Goal: Find specific page/section: Find specific page/section

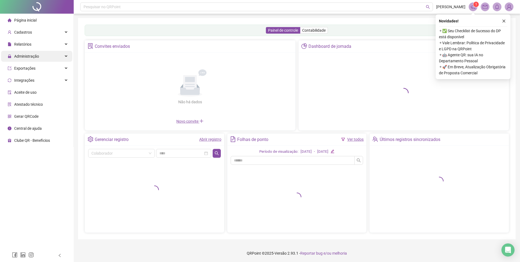
click at [45, 53] on div "Administração" at bounding box center [36, 56] width 71 height 11
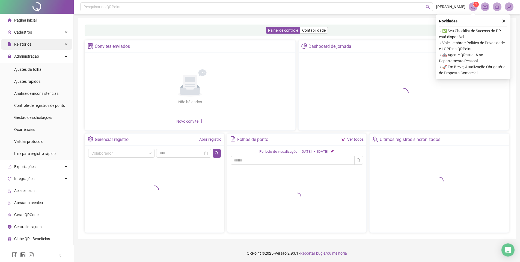
click at [48, 43] on body "Página inicial Cadastros Relatórios Administração Ajustes da folha Ajustes rápi…" at bounding box center [260, 131] width 520 height 262
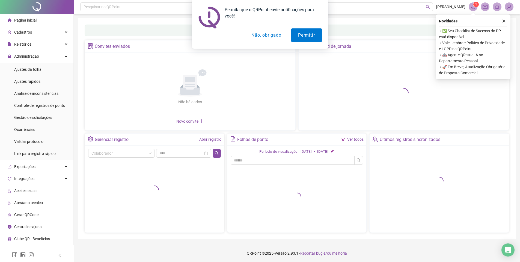
click at [47, 26] on div "Permita que o QRPoint envie notificações para você! Permitir Não, obrigado" at bounding box center [260, 24] width 520 height 49
click at [266, 35] on button "Não, obrigado" at bounding box center [265, 35] width 43 height 14
click at [36, 35] on div "Permita que o QRPoint envie notificações para você! Permitir Não, obrigado" at bounding box center [260, 24] width 520 height 49
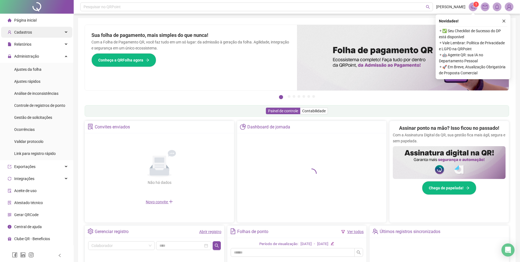
click at [32, 32] on div "Cadastros" at bounding box center [36, 32] width 71 height 11
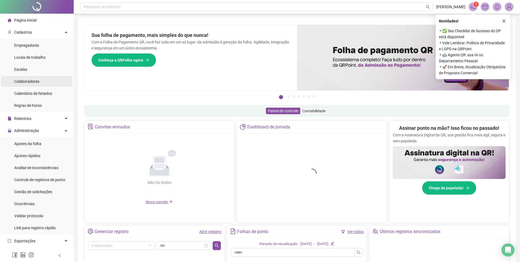
click at [36, 82] on span "Colaboradores" at bounding box center [26, 81] width 25 height 4
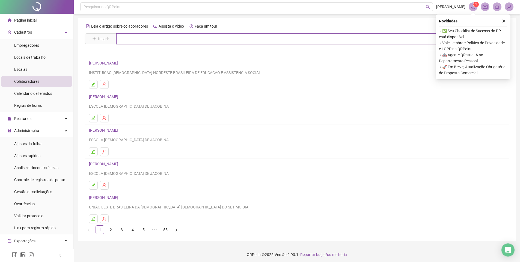
click at [130, 34] on input "text" at bounding box center [300, 38] width 369 height 11
type input "****"
click at [124, 56] on link "[PERSON_NAME]" at bounding box center [109, 55] width 29 height 4
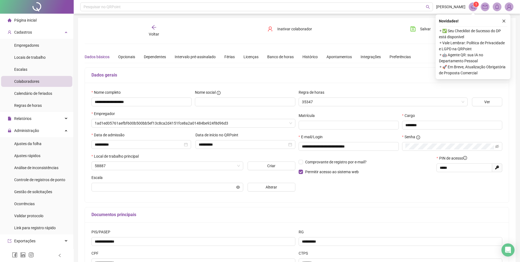
type input "**********"
